Goal: Task Accomplishment & Management: Manage account settings

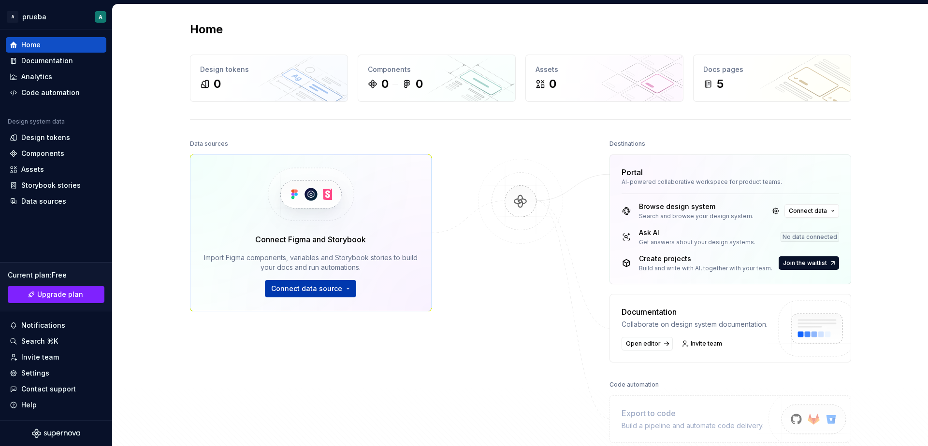
click at [328, 289] on span "Connect data source" at bounding box center [306, 289] width 71 height 10
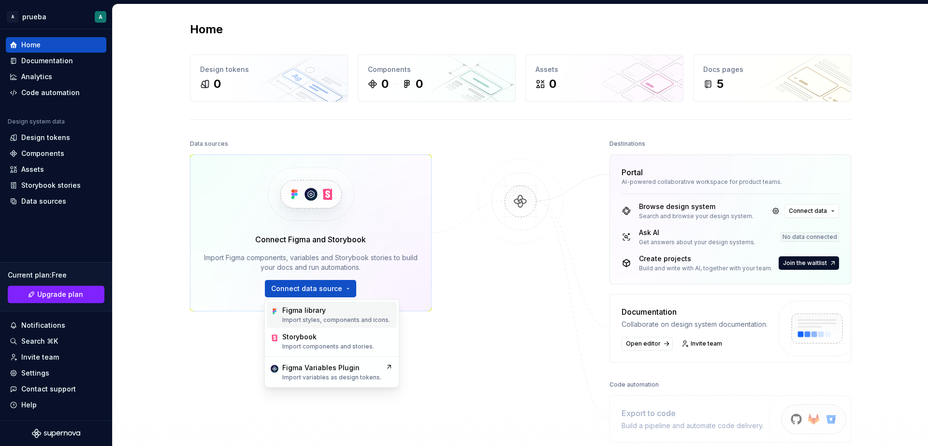
click at [337, 313] on div "Figma library" at bounding box center [336, 311] width 108 height 10
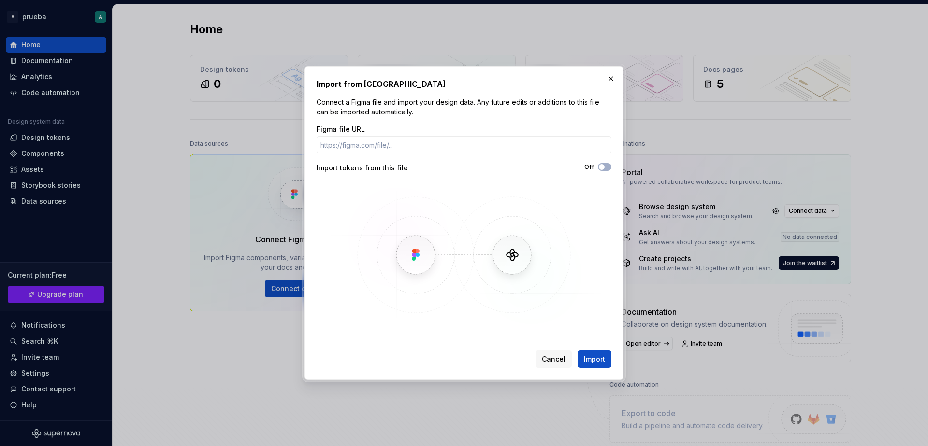
click at [410, 254] on img at bounding box center [464, 255] width 280 height 145
click at [469, 150] on input "Figma file URL" at bounding box center [463, 144] width 295 height 17
paste input "https://www.figma.com/design/YkcbqKhlaHFOCrCVmhlGYZ/Sin-t%C3%ADtulo?node-id=0-1…"
type input "https://www.figma.com/design/YkcbqKhlaHFOCrCVmhlGYZ/Sin-t%C3%ADtulo?node-id=0-1…"
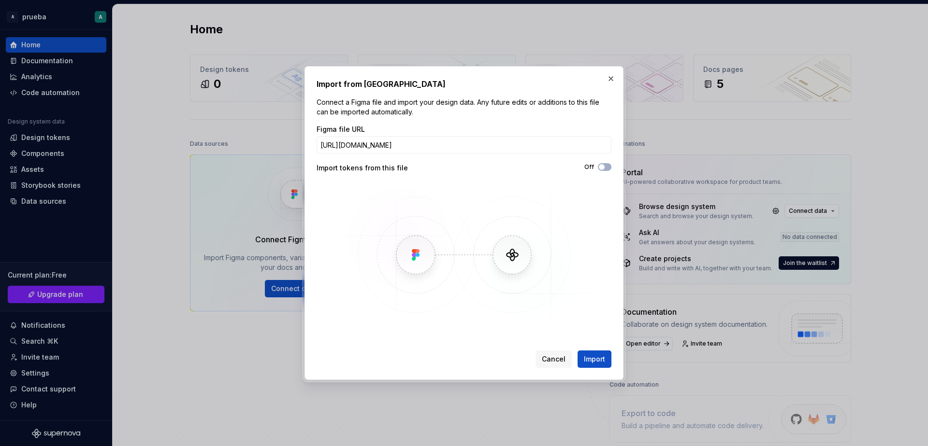
click at [495, 189] on img at bounding box center [464, 255] width 280 height 145
click at [599, 359] on span "Import" at bounding box center [594, 360] width 21 height 10
click at [598, 363] on span "Import" at bounding box center [594, 360] width 21 height 10
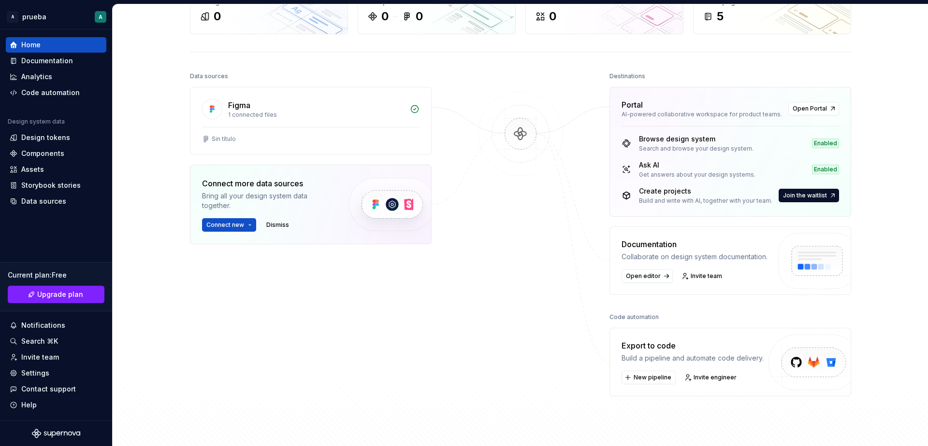
scroll to position [70, 0]
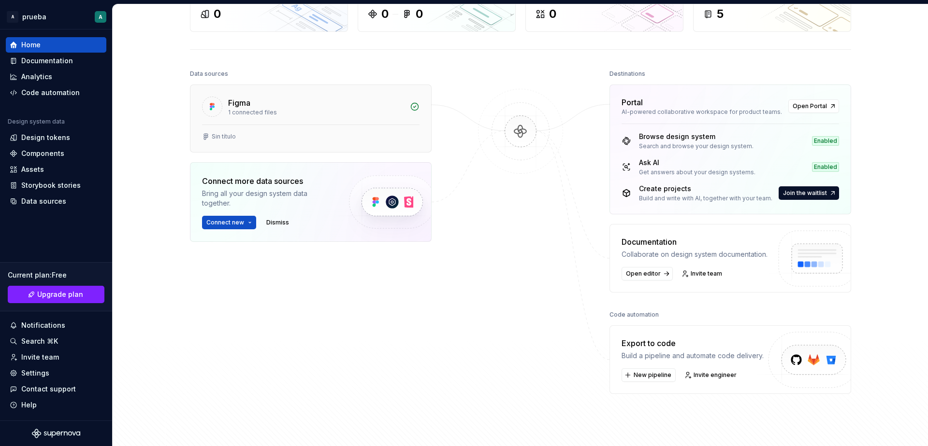
click at [305, 118] on div "Figma 1 connected files" at bounding box center [310, 105] width 241 height 40
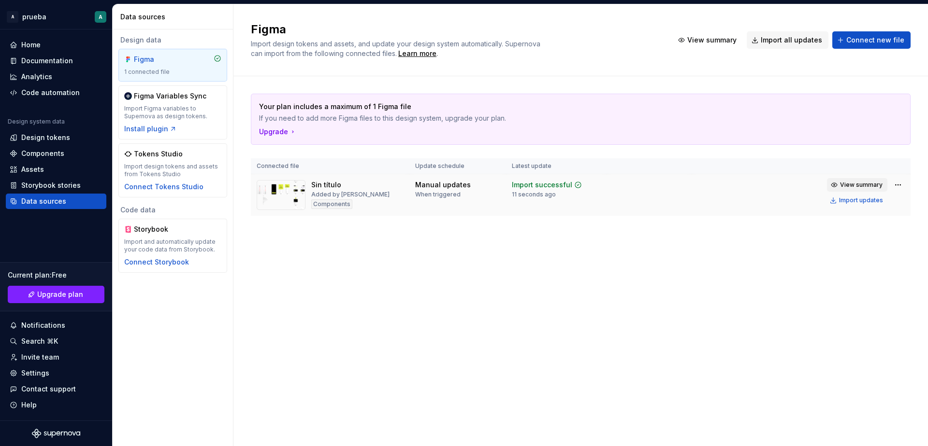
click at [873, 184] on span "View summary" at bounding box center [861, 185] width 43 height 8
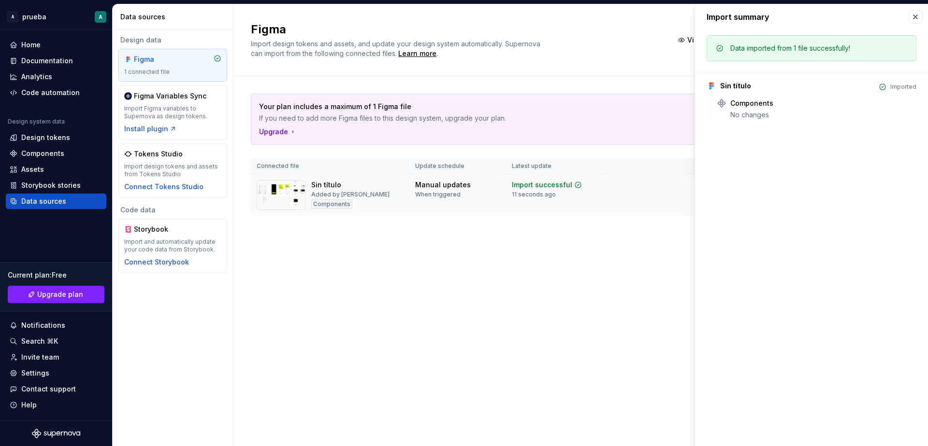
click at [643, 194] on td at bounding box center [648, 195] width 85 height 42
click at [914, 15] on button "button" at bounding box center [915, 17] width 14 height 14
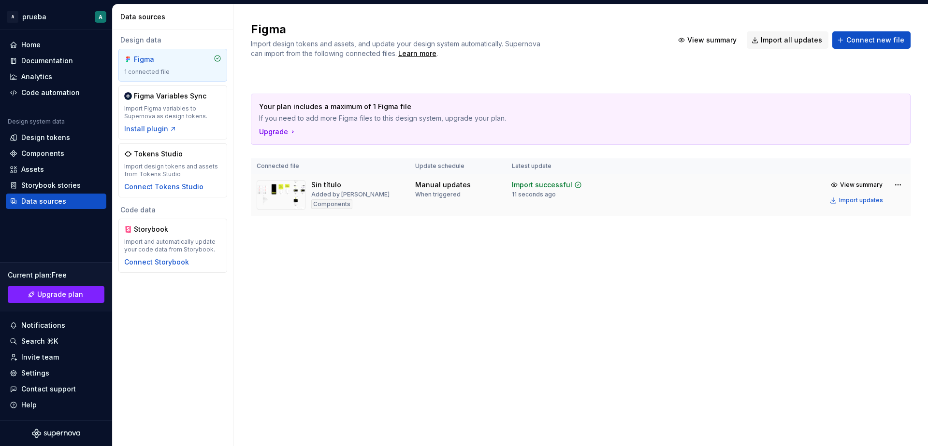
click at [533, 190] on div "Import successful 11 seconds ago" at bounding box center [547, 189] width 70 height 18
click at [496, 202] on td "Manual updates When triggered" at bounding box center [457, 195] width 97 height 42
click at [192, 160] on div "Tokens Studio Import design tokens and assets from Tokens Studio Connect Tokens…" at bounding box center [172, 170] width 97 height 43
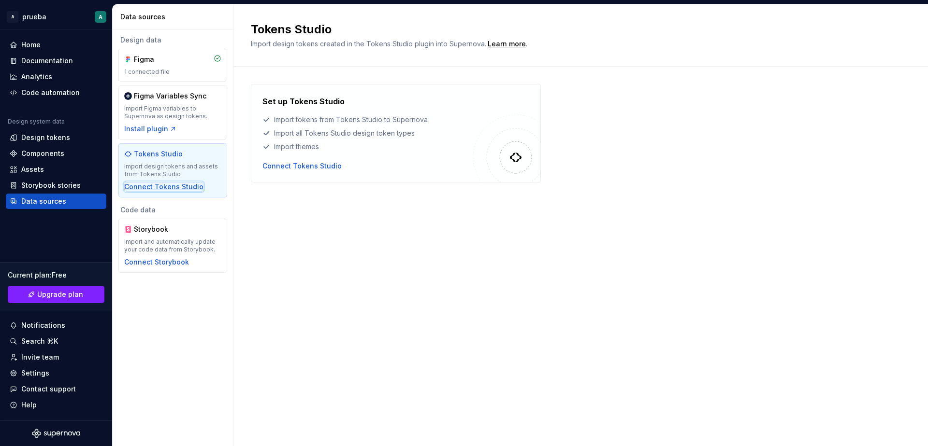
click at [190, 187] on div "Connect Tokens Studio" at bounding box center [163, 187] width 79 height 10
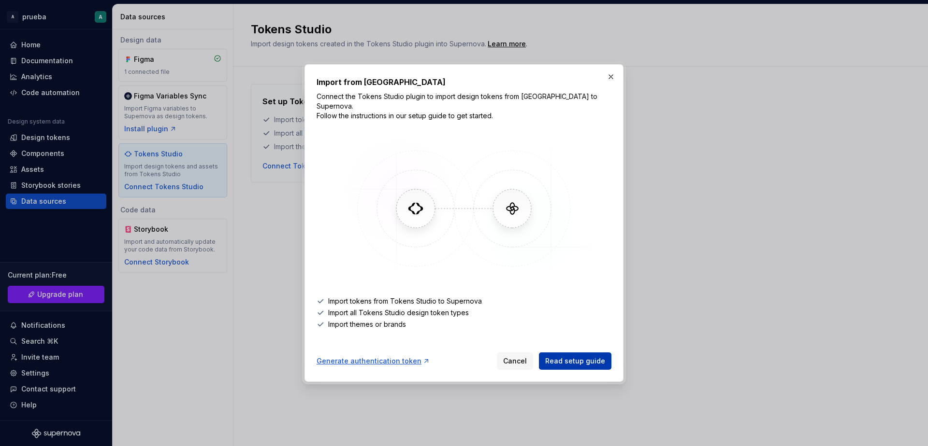
click at [583, 358] on span "Read setup guide" at bounding box center [575, 362] width 60 height 10
click at [607, 78] on button "button" at bounding box center [611, 77] width 14 height 14
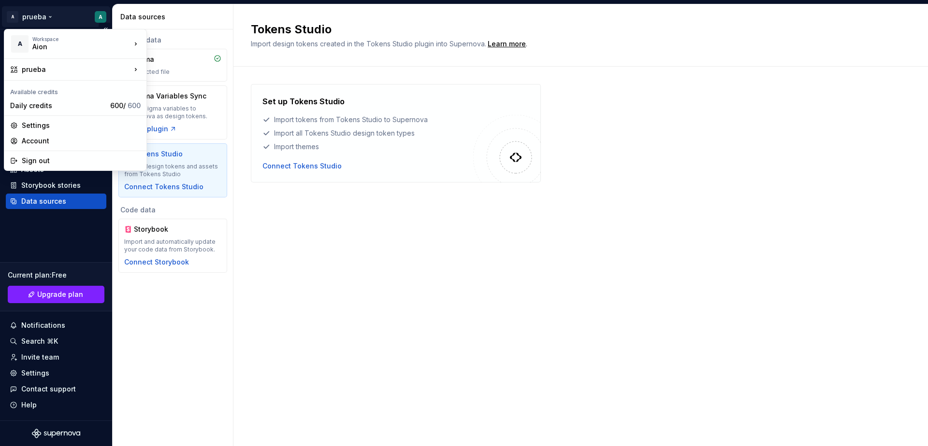
click at [101, 14] on html "A prueba A Home Documentation Analytics Code automation Design system data Desi…" at bounding box center [464, 223] width 928 height 446
click at [75, 47] on div "Aion" at bounding box center [73, 47] width 82 height 10
click at [41, 15] on html "A prueba A Home Documentation Analytics Code automation Design system data Desi…" at bounding box center [464, 223] width 928 height 446
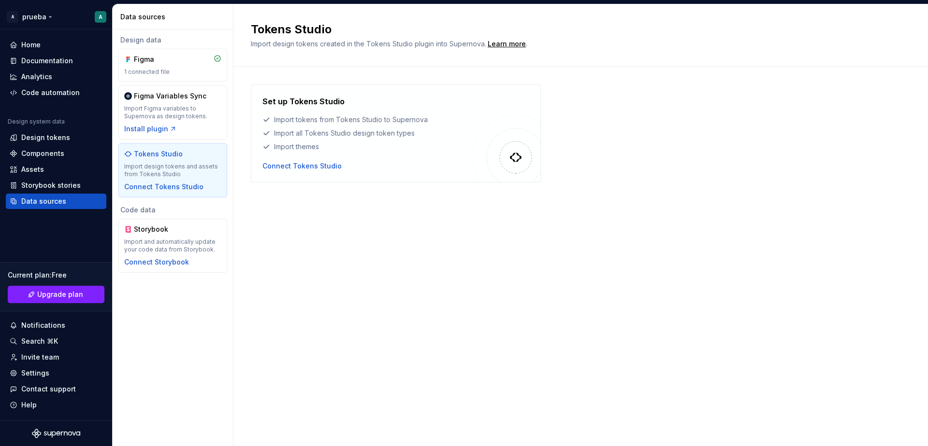
click at [41, 15] on html "A prueba A Home Documentation Analytics Code automation Design system data Desi…" at bounding box center [464, 223] width 928 height 446
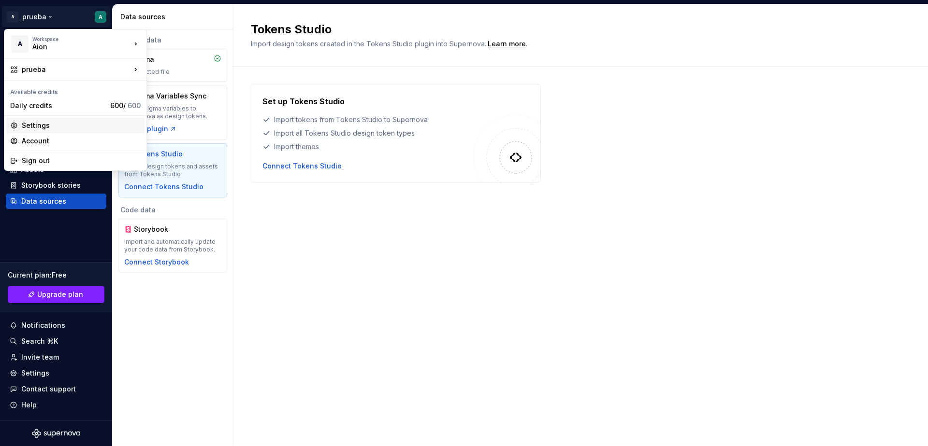
click at [61, 128] on div "Settings" at bounding box center [81, 126] width 119 height 10
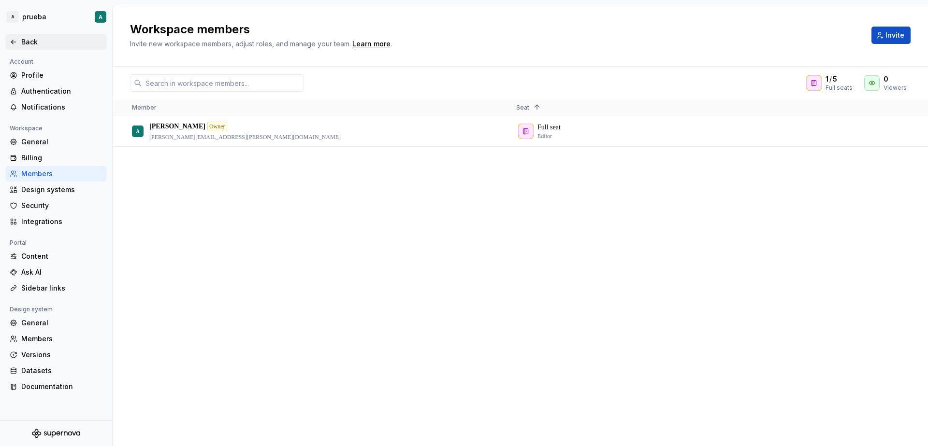
click at [26, 46] on div "Back" at bounding box center [61, 42] width 81 height 10
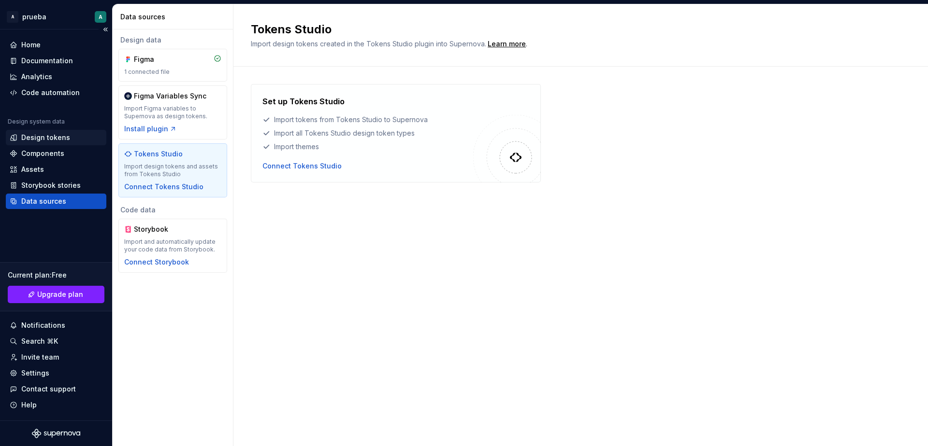
click at [59, 138] on div "Design tokens" at bounding box center [45, 138] width 49 height 10
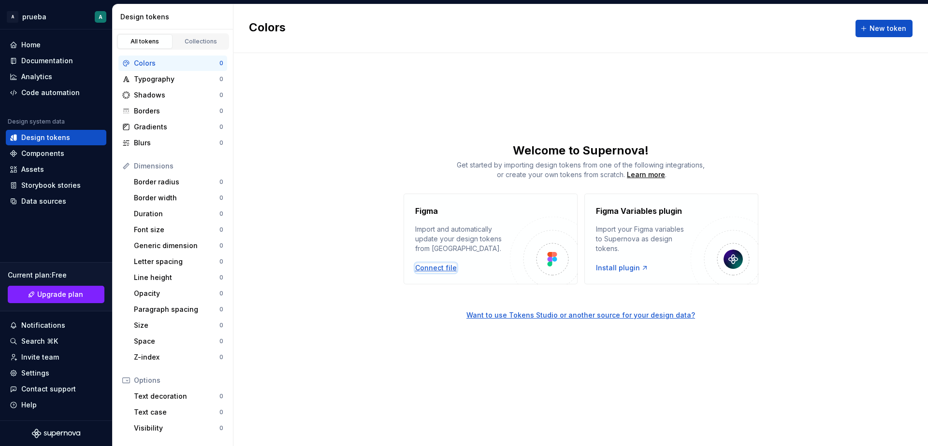
click at [445, 269] on div "Connect file" at bounding box center [436, 268] width 42 height 10
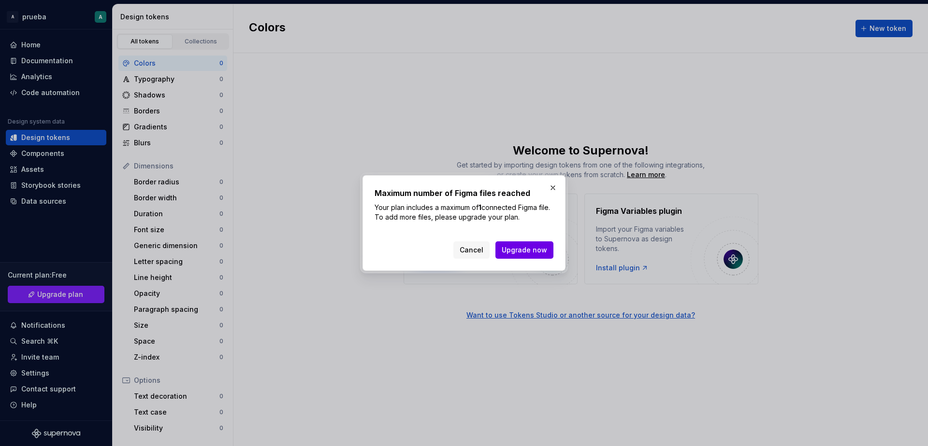
click at [524, 256] on button "Upgrade now" at bounding box center [524, 250] width 58 height 17
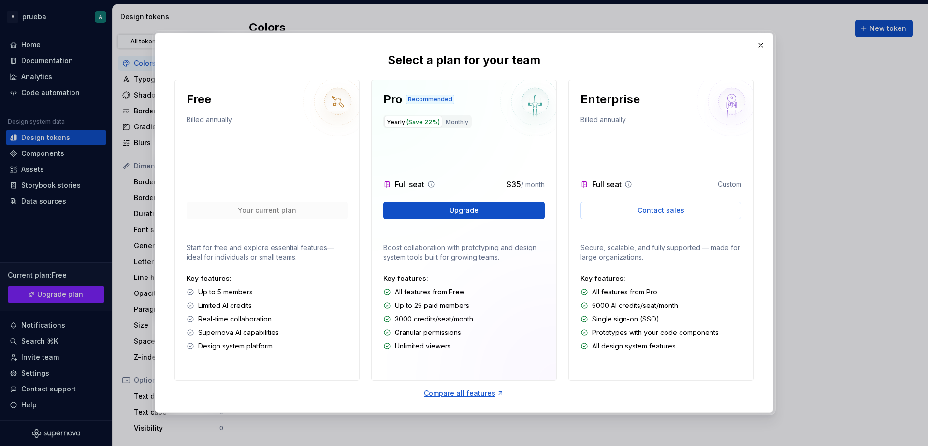
click at [303, 292] on div "Up to 5 members" at bounding box center [266, 292] width 161 height 10
click at [764, 52] on div "Select a plan for your team Free Billed annually Your current plan Start for fr…" at bounding box center [463, 222] width 617 height 379
click at [761, 43] on button "button" at bounding box center [761, 46] width 14 height 14
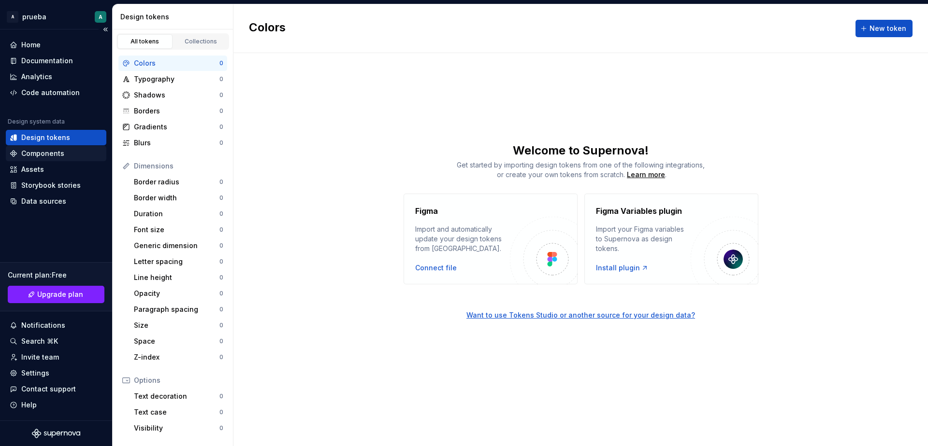
click at [65, 158] on div "Components" at bounding box center [56, 153] width 100 height 15
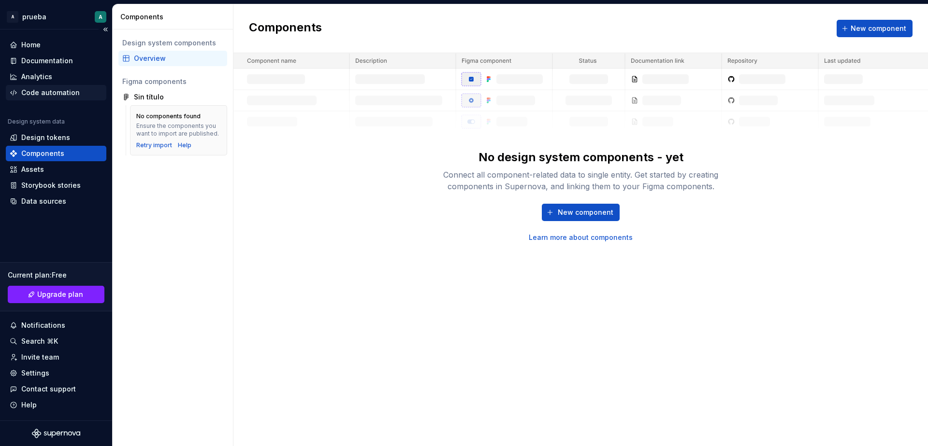
click at [70, 93] on div "Code automation" at bounding box center [50, 93] width 58 height 10
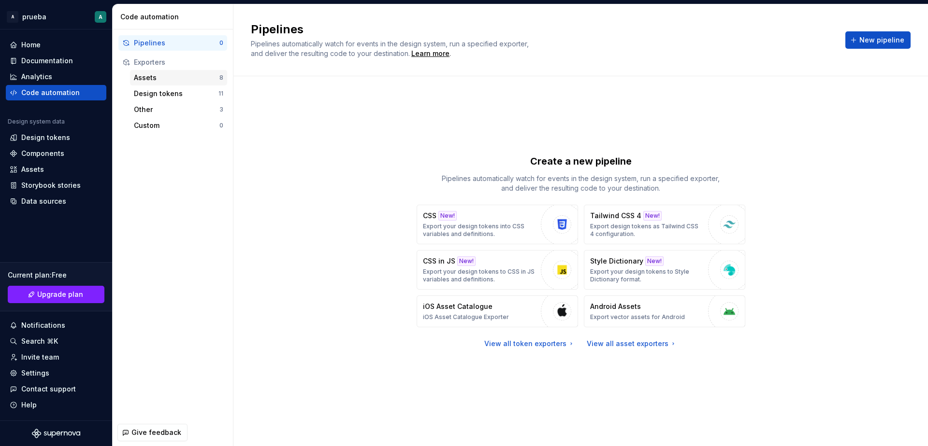
click at [174, 78] on div "Assets" at bounding box center [177, 78] width 86 height 10
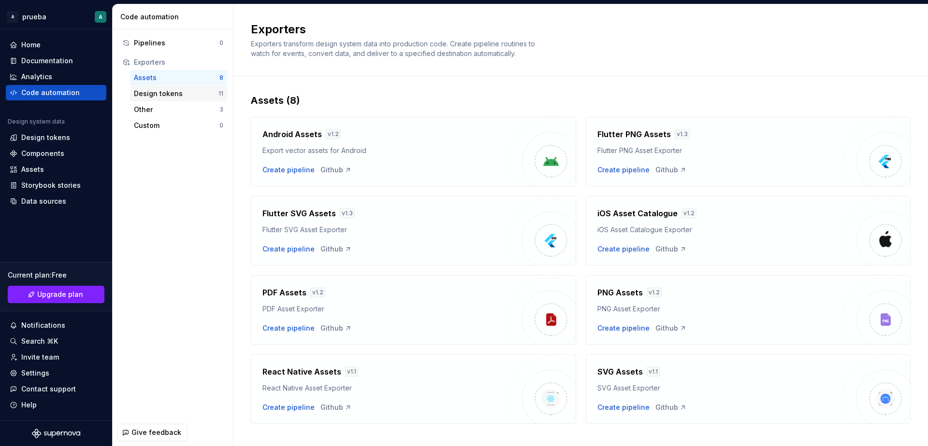
click at [181, 95] on div "Design tokens" at bounding box center [176, 94] width 85 height 10
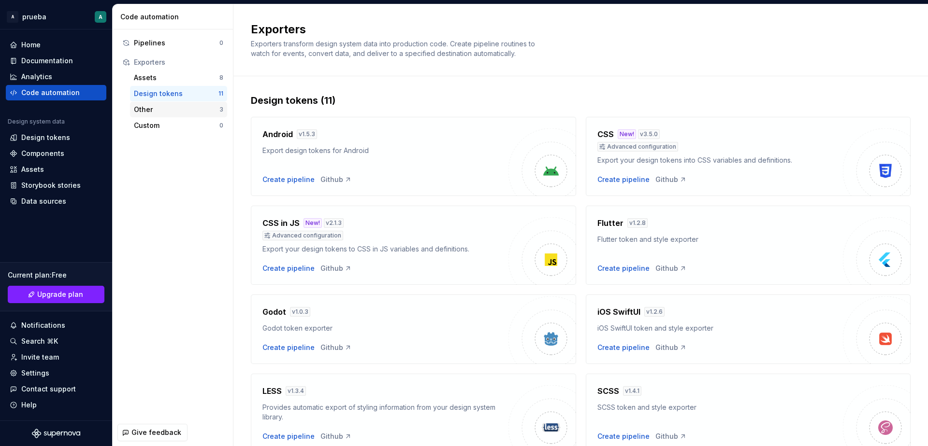
click at [181, 116] on div "Other 3" at bounding box center [178, 109] width 97 height 15
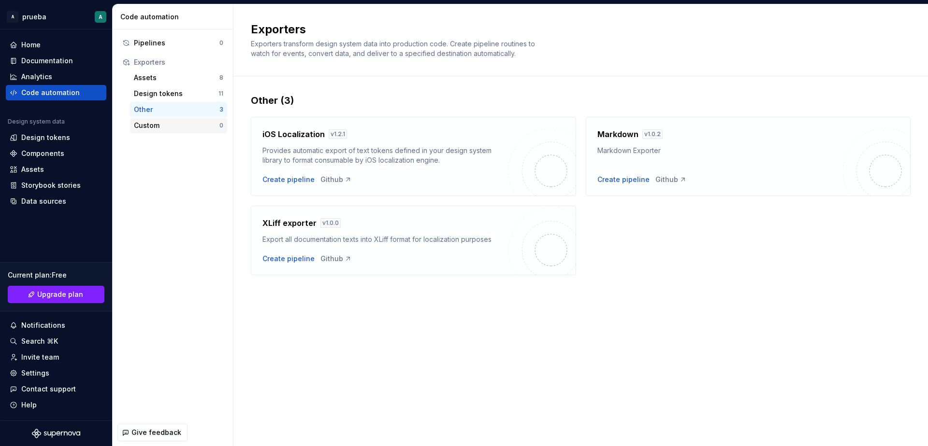
click at [181, 125] on div "Custom" at bounding box center [177, 126] width 86 height 10
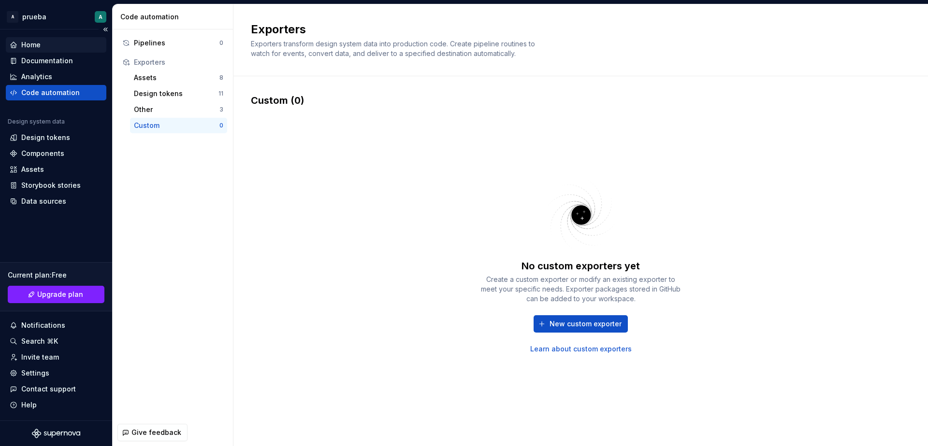
click at [52, 43] on div "Home" at bounding box center [56, 45] width 93 height 10
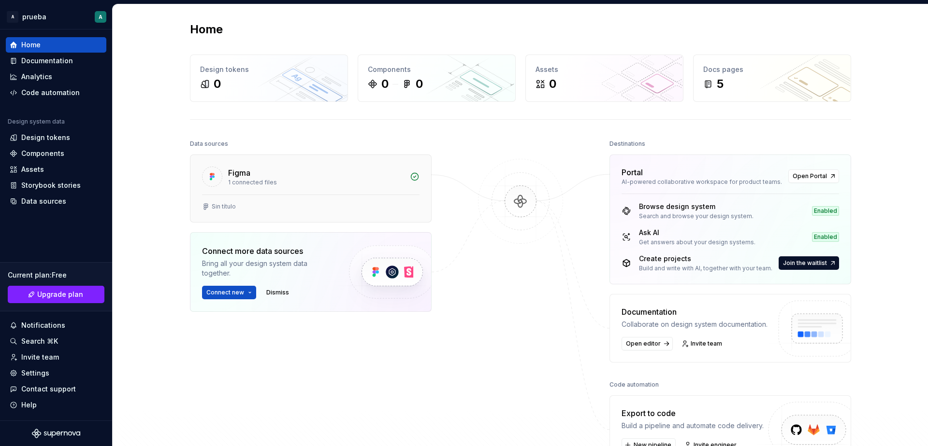
click at [333, 186] on div "Figma 1 connected files" at bounding box center [310, 175] width 241 height 40
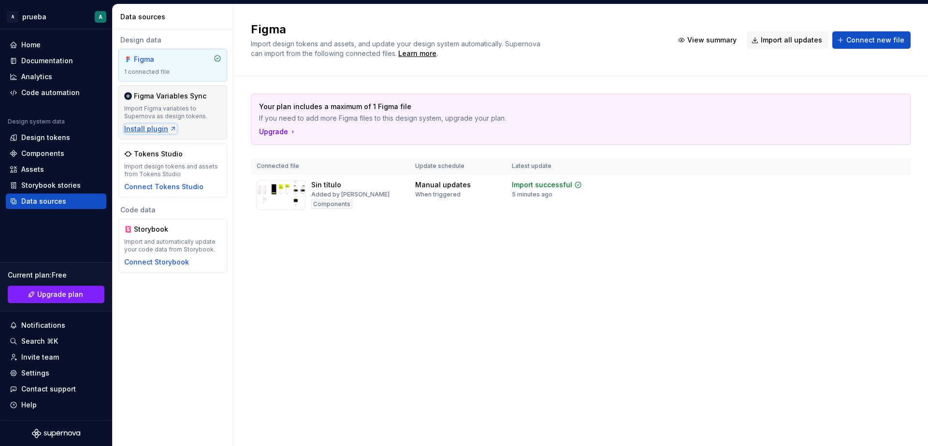
click at [159, 128] on div "Install plugin" at bounding box center [150, 129] width 53 height 10
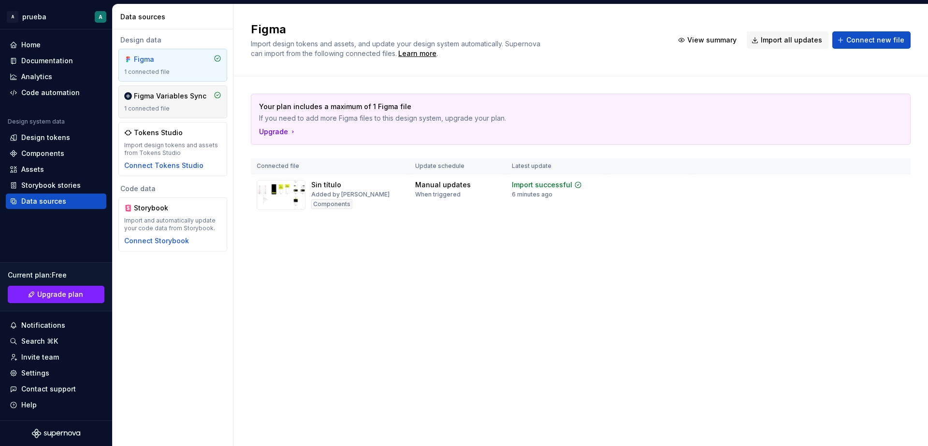
click at [176, 99] on div "Figma Variables Sync" at bounding box center [170, 96] width 72 height 10
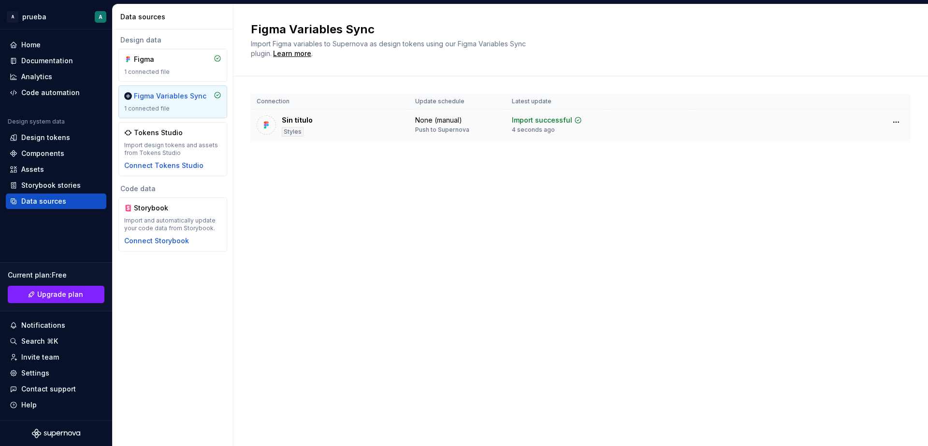
click at [352, 137] on td "Sin título Styles" at bounding box center [330, 126] width 158 height 33
click at [192, 135] on div "Tokens Studio" at bounding box center [172, 133] width 97 height 10
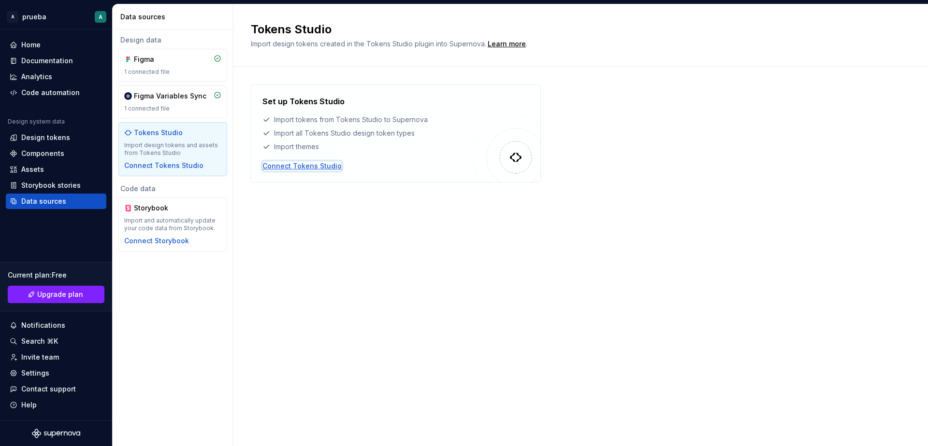
click at [334, 165] on div "Connect Tokens Studio" at bounding box center [301, 166] width 79 height 10
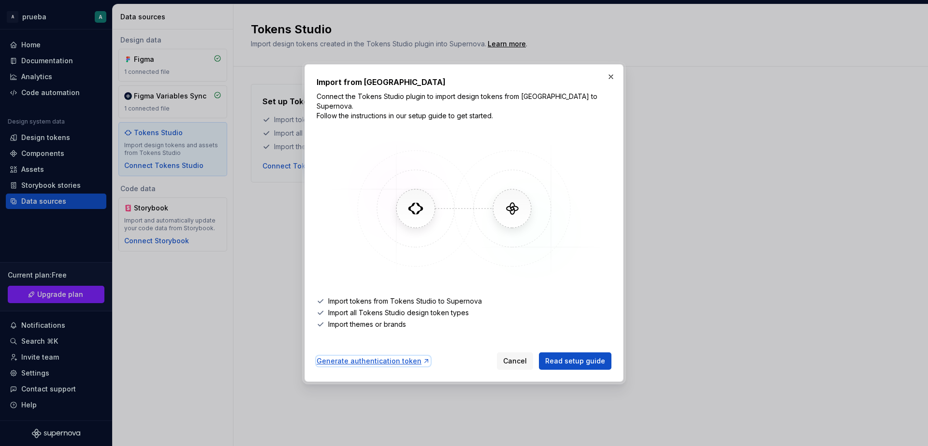
click at [410, 358] on div "Generate authentication token" at bounding box center [373, 362] width 114 height 10
click at [601, 358] on span "Read setup guide" at bounding box center [575, 362] width 60 height 10
click at [607, 79] on button "button" at bounding box center [611, 77] width 14 height 14
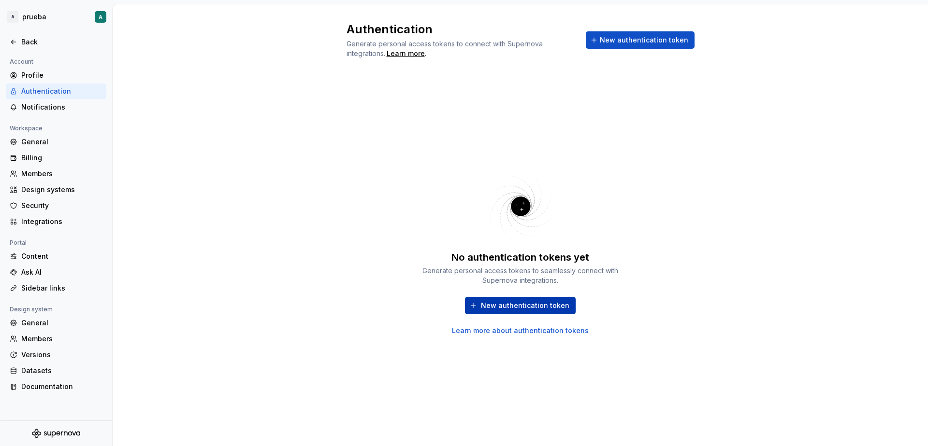
click at [559, 305] on span "New authentication token" at bounding box center [525, 306] width 88 height 10
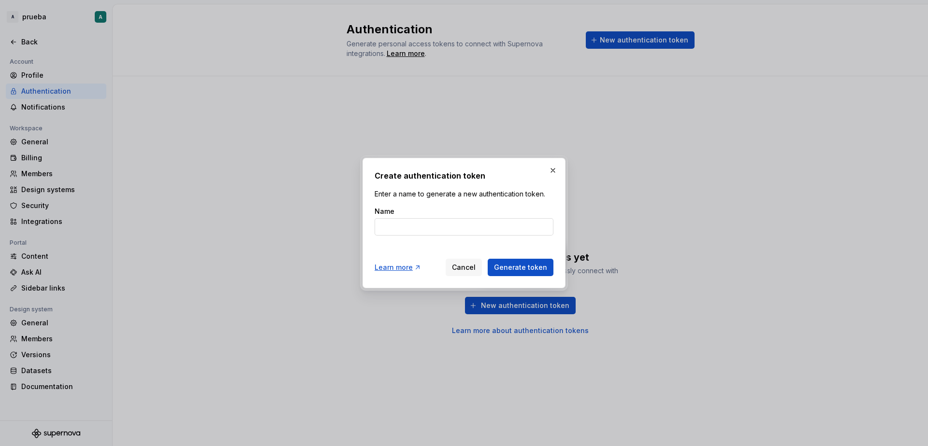
click at [478, 224] on input "Name" at bounding box center [463, 226] width 179 height 17
type input "Aion"
click at [531, 264] on span "Generate token" at bounding box center [520, 268] width 53 height 10
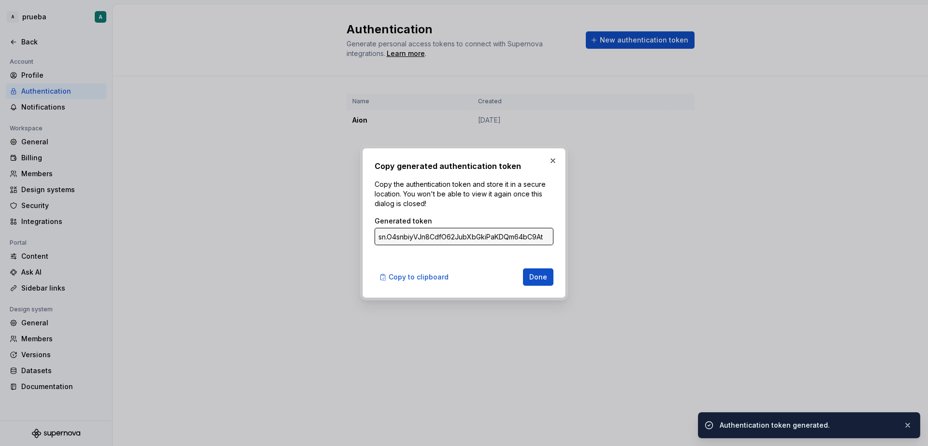
click at [510, 235] on input "sn.O4snbiyVJn8CdfO62JubXbGkiPaKDQm64bC9AtAP3ixepzXsexCj1qwrcVSNqoDMXUxoQABBNMTe…" at bounding box center [463, 236] width 179 height 17
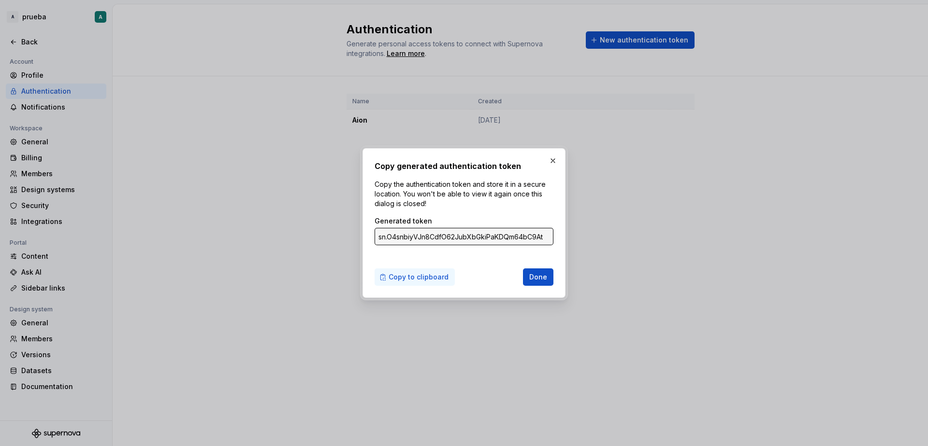
click at [433, 274] on span "Copy to clipboard" at bounding box center [418, 277] width 60 height 10
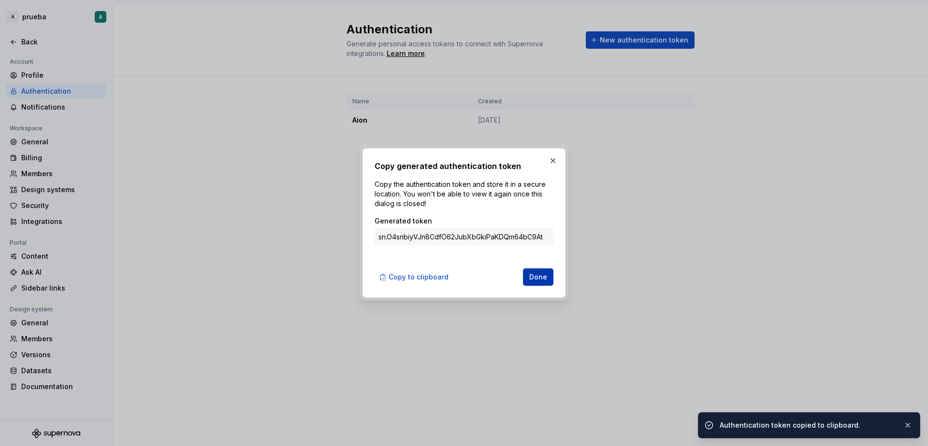
click at [544, 281] on span "Done" at bounding box center [538, 277] width 18 height 10
